Goal: Task Accomplishment & Management: Use online tool/utility

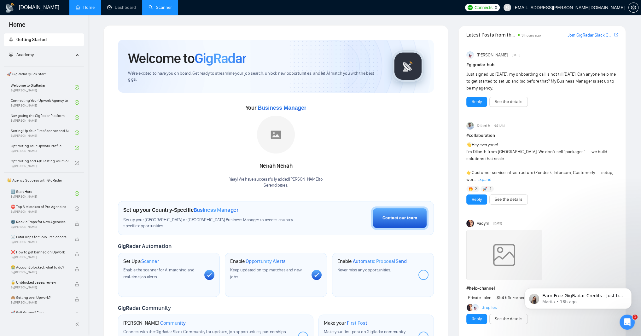
click at [172, 9] on link "Scanner" at bounding box center [159, 7] width 23 height 5
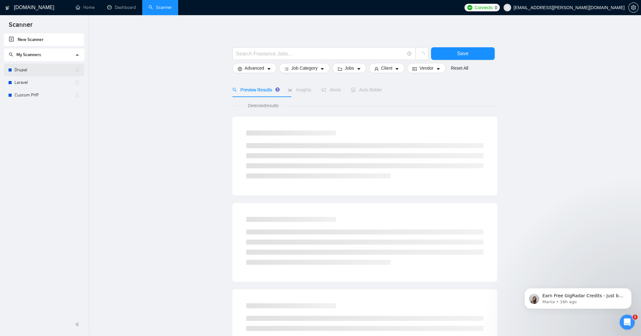
click at [20, 71] on link "Drupal" at bounding box center [44, 70] width 60 height 13
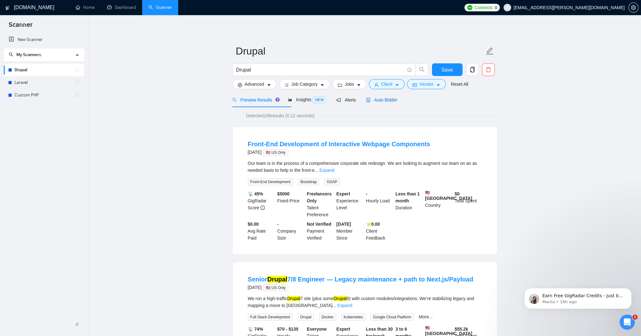
click at [397, 102] on span "Auto Bidder" at bounding box center [381, 99] width 31 height 5
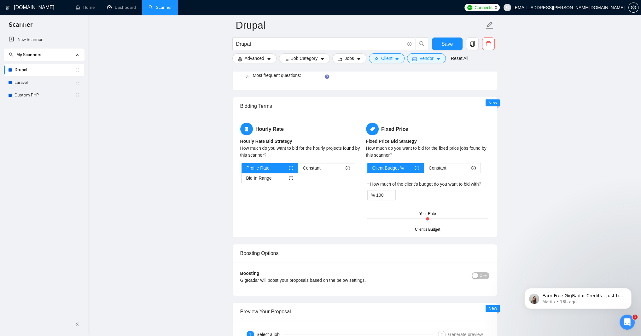
scroll to position [983, 0]
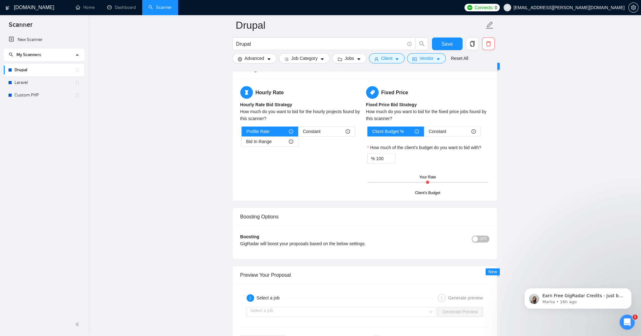
click at [301, 41] on link "Most frequent questions:" at bounding box center [277, 38] width 48 height 5
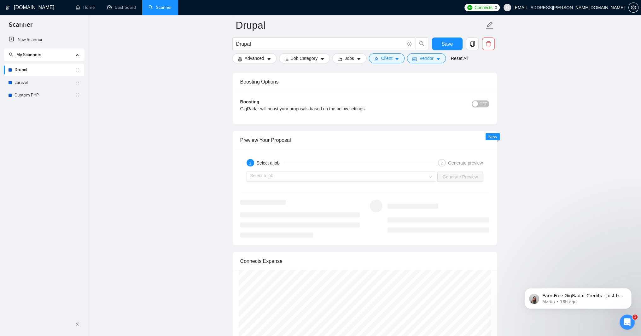
scroll to position [1815, 0]
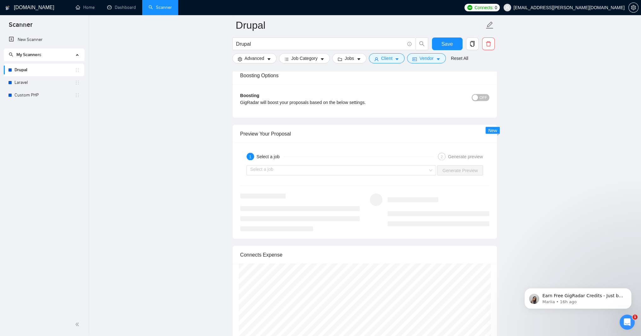
click at [293, 5] on label "Bid In Range" at bounding box center [269, 0] width 57 height 10
click at [241, 2] on input "Bid In Range" at bounding box center [241, 2] width 0 height 0
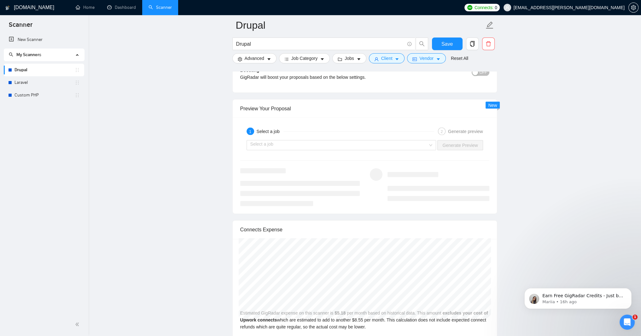
scroll to position [1853, 0]
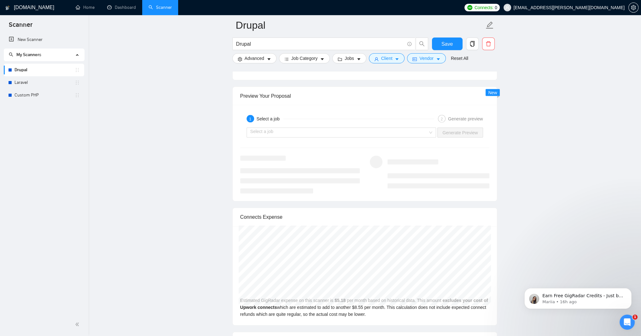
type input "5"
type input "90"
click at [447, 45] on span "Save" at bounding box center [446, 44] width 11 height 8
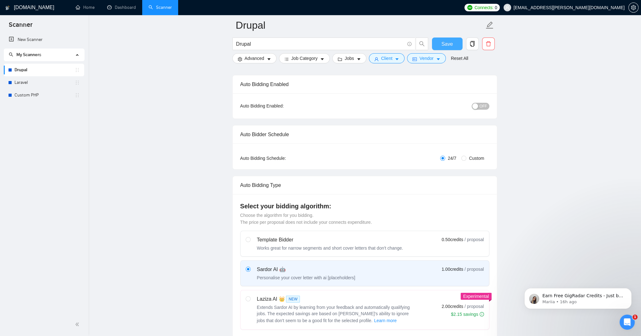
scroll to position [34, 0]
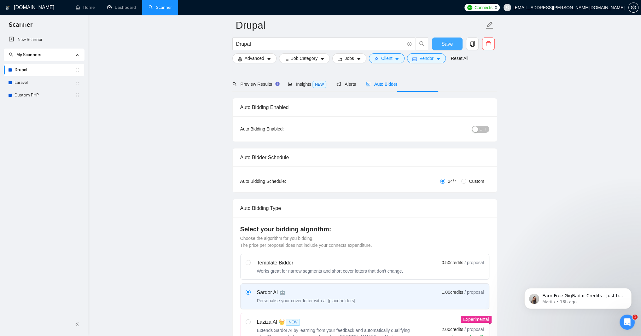
click at [452, 45] on span "Save" at bounding box center [446, 44] width 11 height 8
